Goal: Information Seeking & Learning: Find specific fact

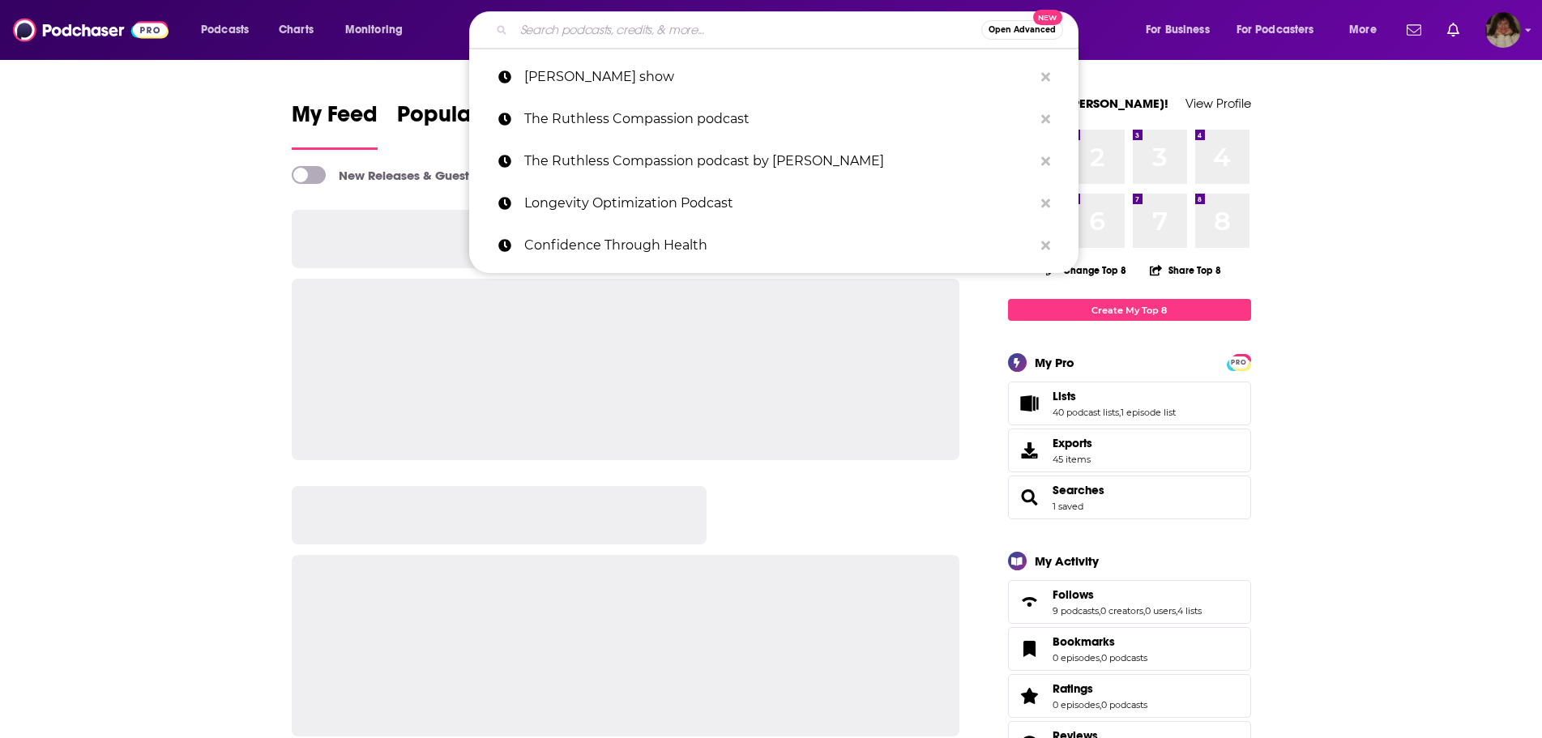
click at [724, 18] on input "Search podcasts, credits, & more..." at bounding box center [747, 30] width 467 height 26
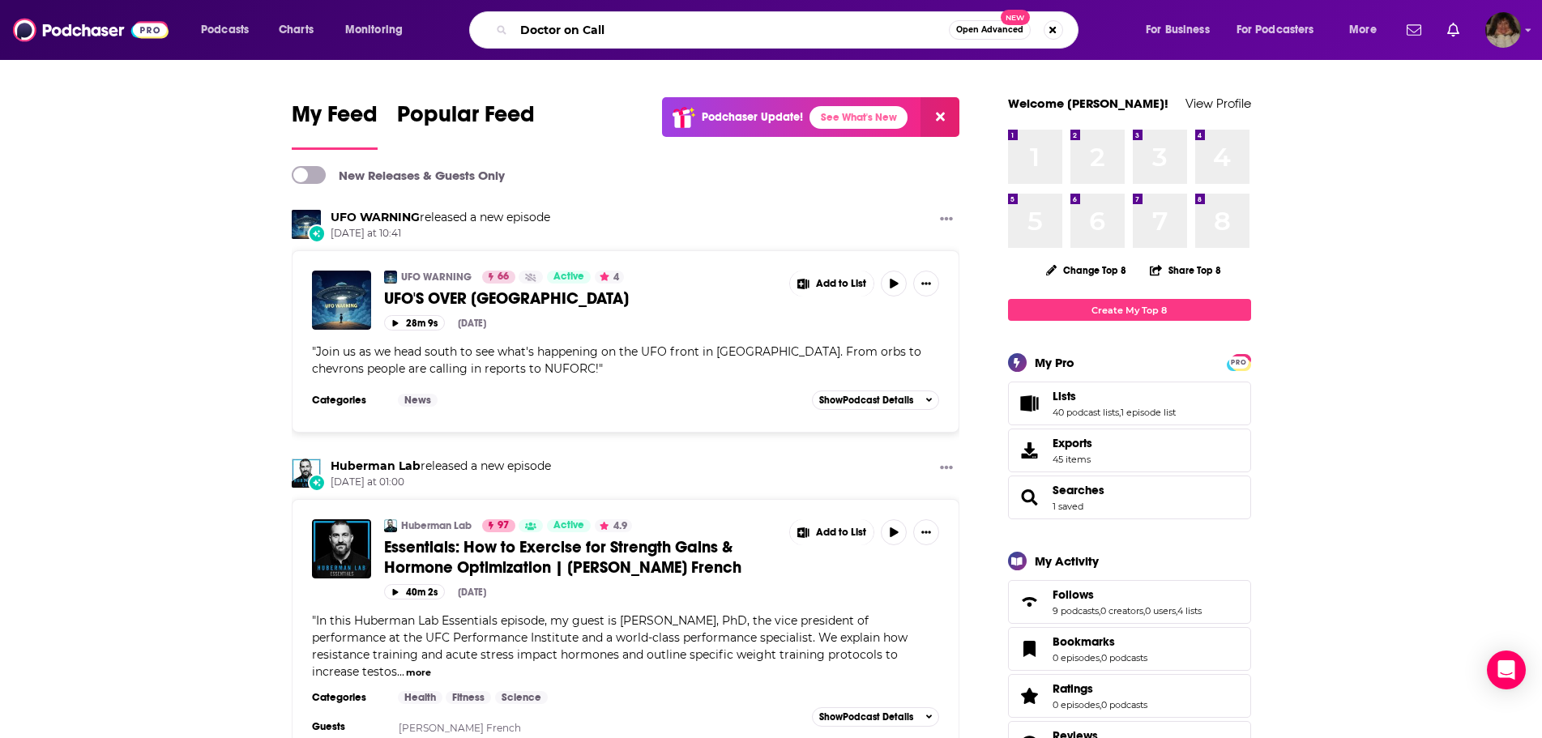
type input "Doctor on Call"
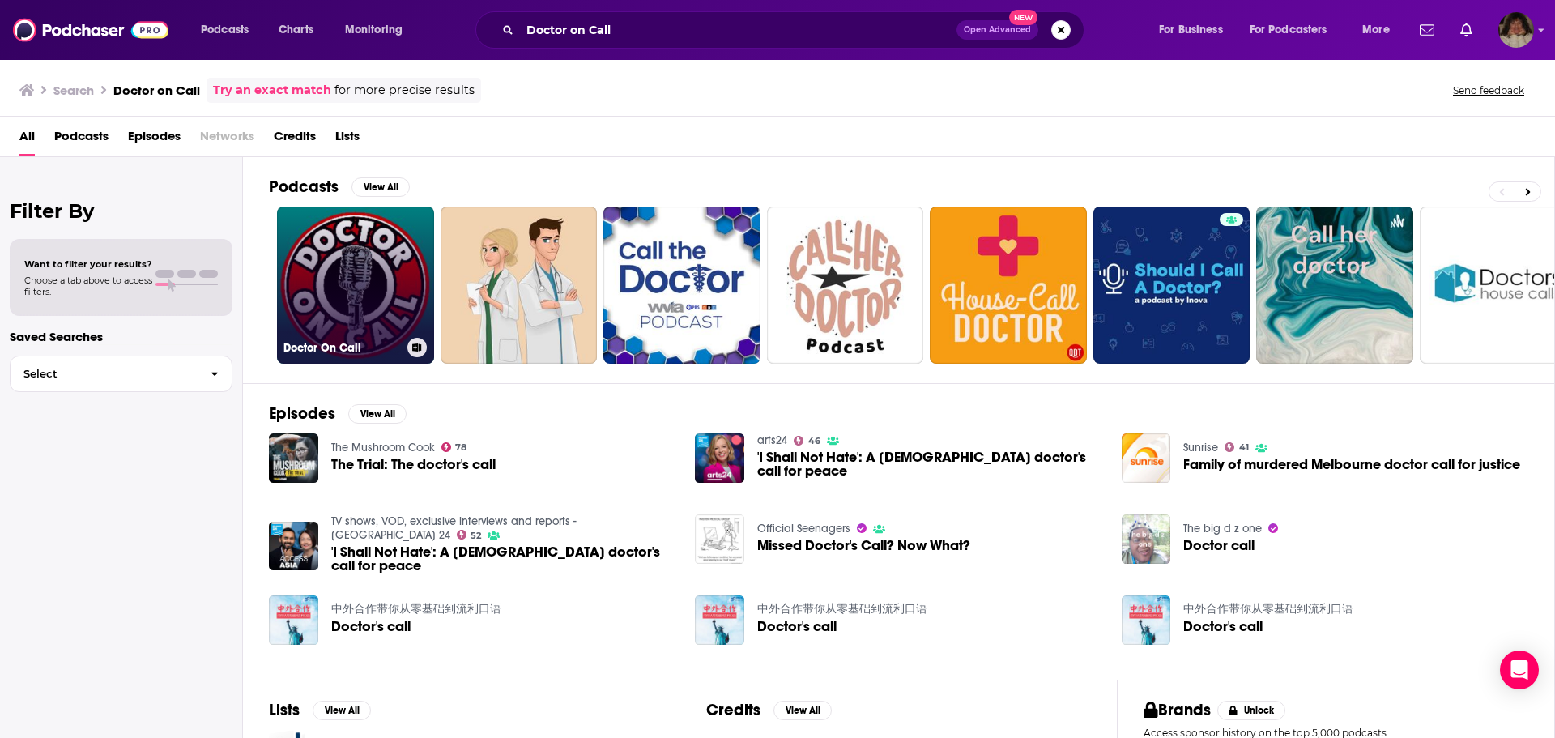
click at [314, 279] on link "Doctor On Call" at bounding box center [355, 285] width 157 height 157
